Goal: Information Seeking & Learning: Learn about a topic

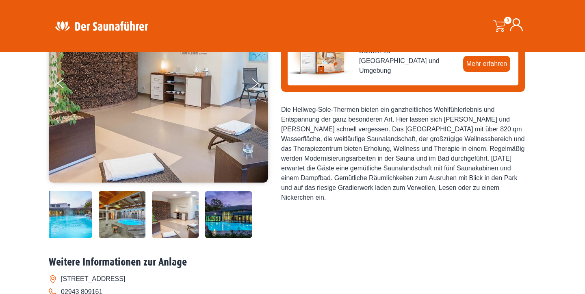
click at [205, 209] on div at bounding box center [103, 214] width 329 height 47
click at [214, 209] on img at bounding box center [228, 214] width 47 height 47
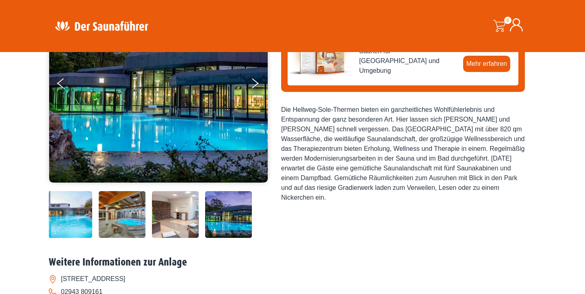
click at [59, 217] on img at bounding box center [69, 214] width 47 height 47
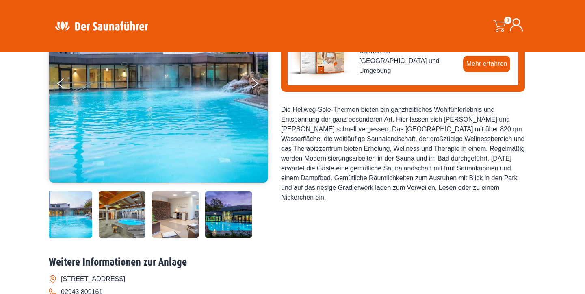
click at [111, 227] on img at bounding box center [122, 214] width 47 height 47
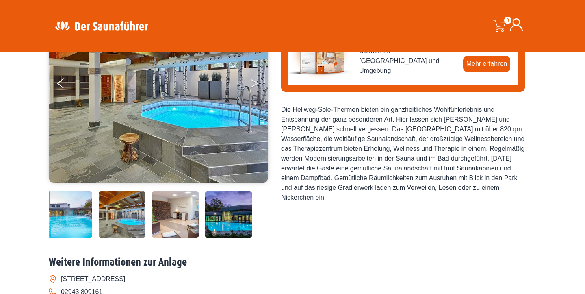
click at [259, 84] on button "Next" at bounding box center [260, 85] width 20 height 20
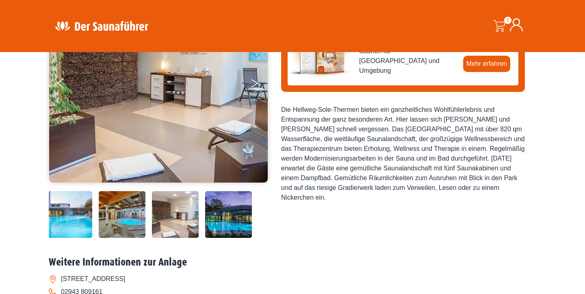
click at [259, 84] on button "Next" at bounding box center [260, 85] width 20 height 20
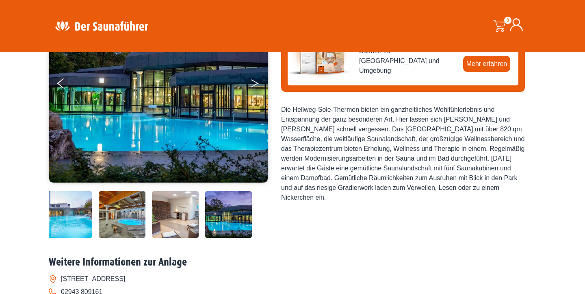
click at [259, 84] on button "Next" at bounding box center [260, 85] width 20 height 20
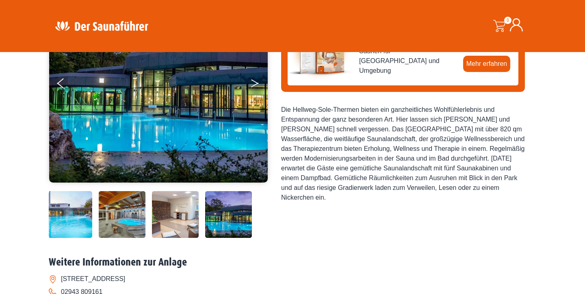
click at [259, 84] on button "Next" at bounding box center [260, 85] width 20 height 20
click at [254, 85] on button "Next" at bounding box center [260, 85] width 20 height 20
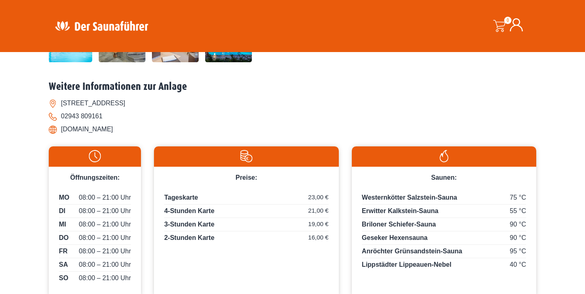
click at [377, 249] on span "Anröchter Grünsandstein-Sauna" at bounding box center [412, 250] width 100 height 7
click at [384, 247] on div "95 °C Anröchter Grünsandstein-Sauna" at bounding box center [444, 252] width 164 height 12
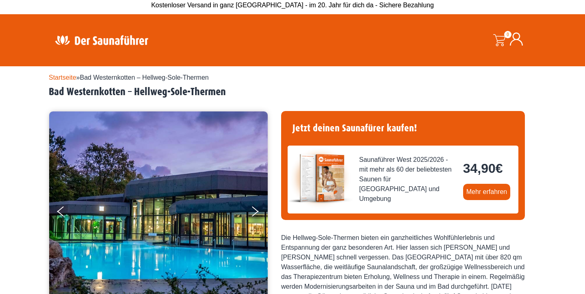
scroll to position [0, 0]
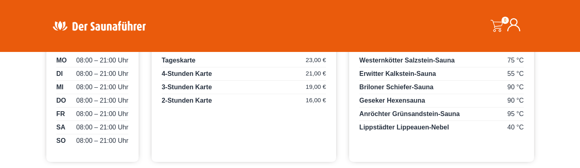
scroll to position [439, 0]
